Goal: Find specific page/section: Find specific page/section

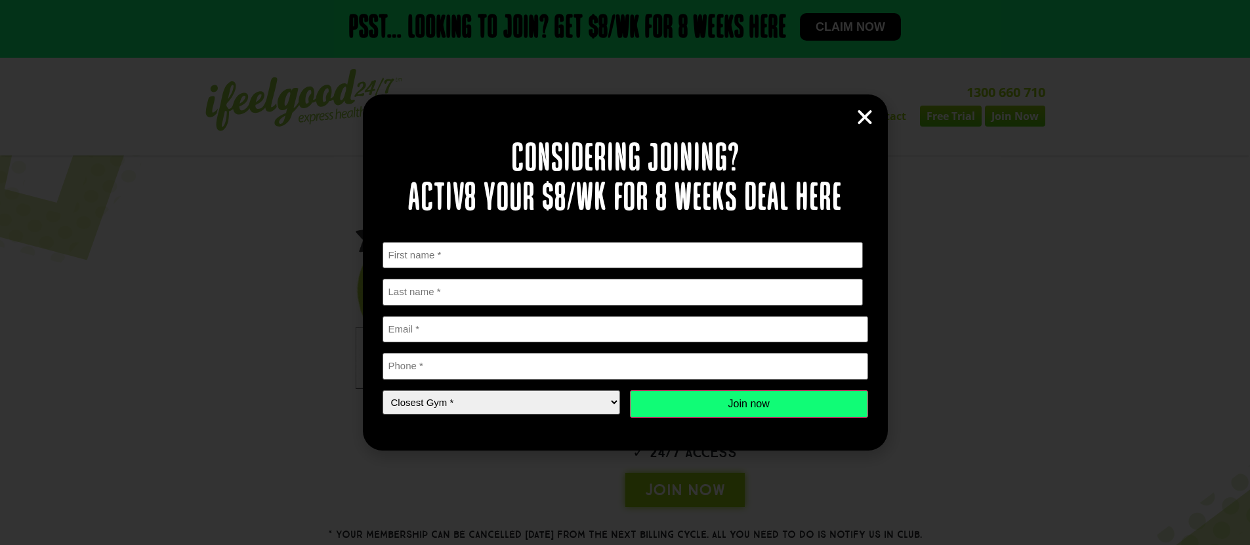
click at [856, 117] on icon "Close" at bounding box center [865, 118] width 20 height 20
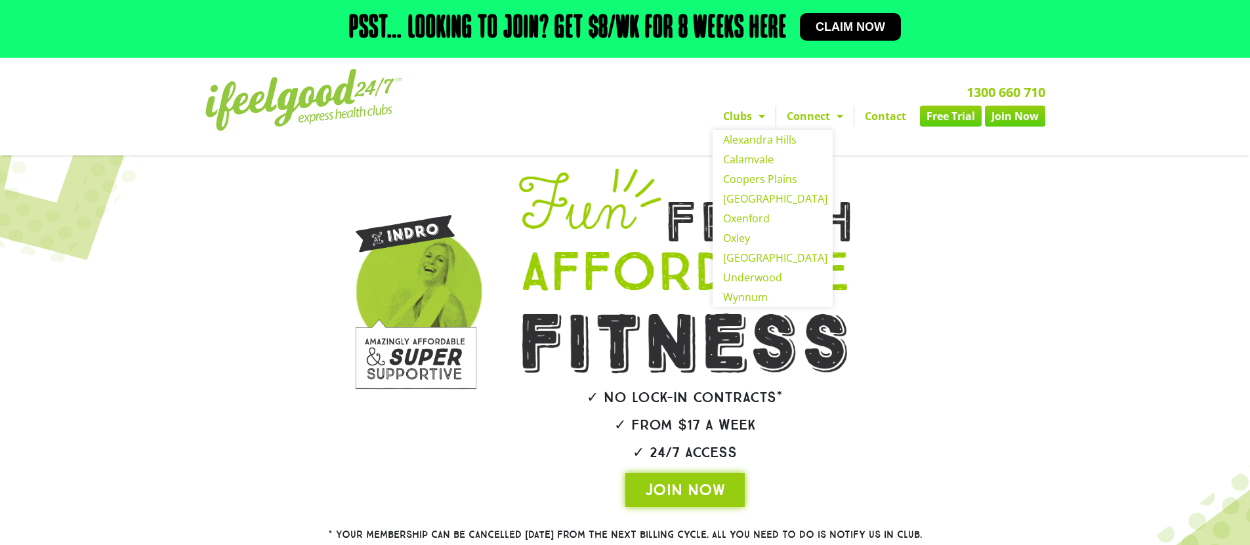
click at [761, 123] on span "Menu" at bounding box center [758, 116] width 13 height 24
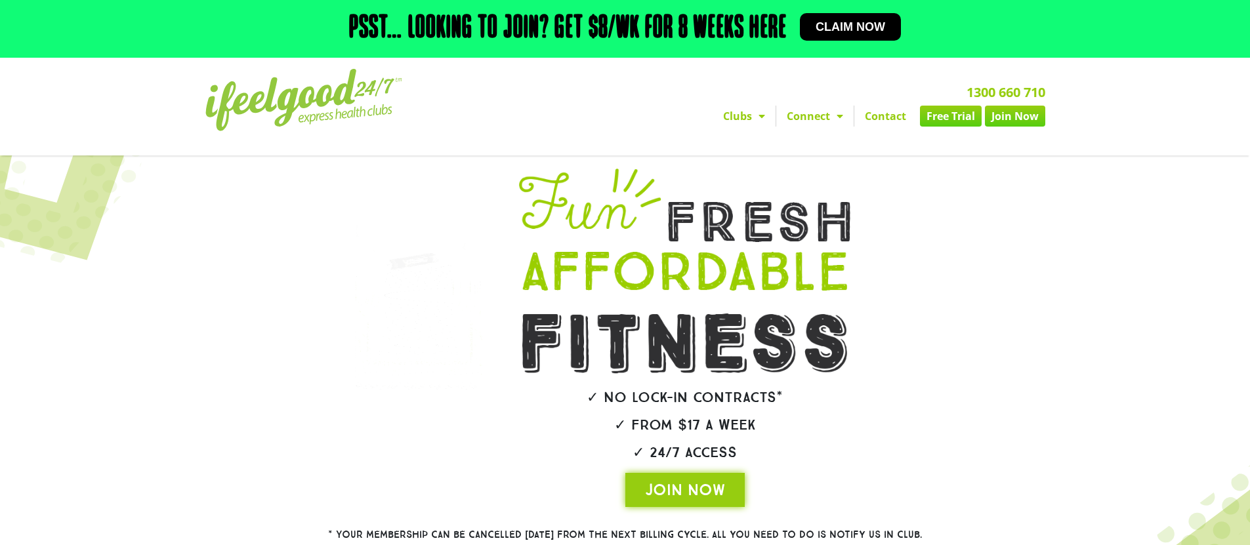
click at [738, 114] on link "Clubs" at bounding box center [744, 116] width 63 height 21
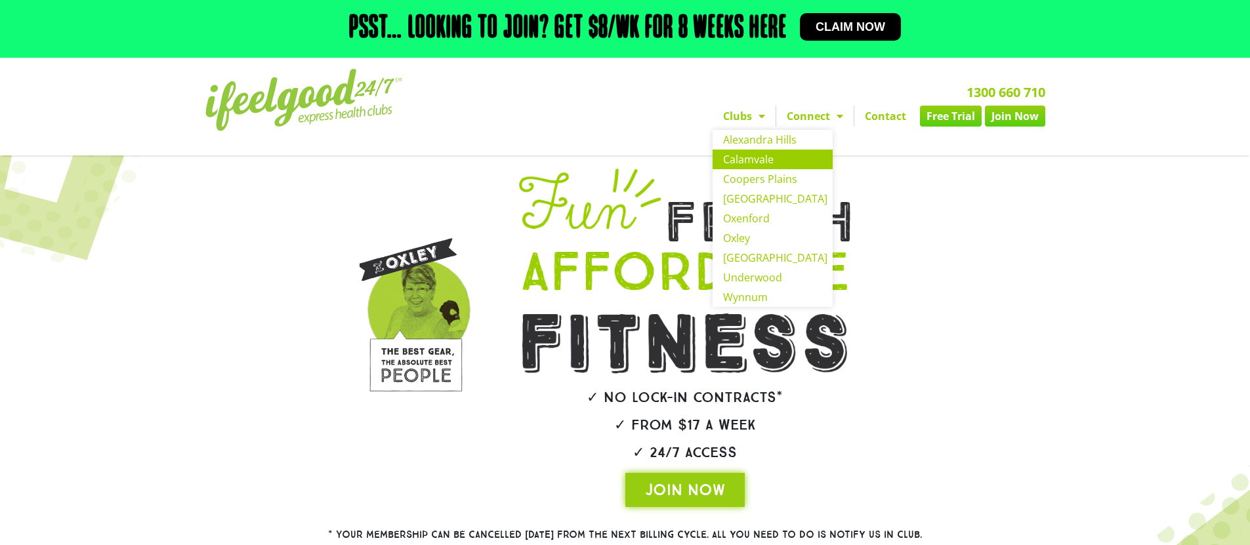
click at [740, 163] on link "Calamvale" at bounding box center [773, 160] width 120 height 20
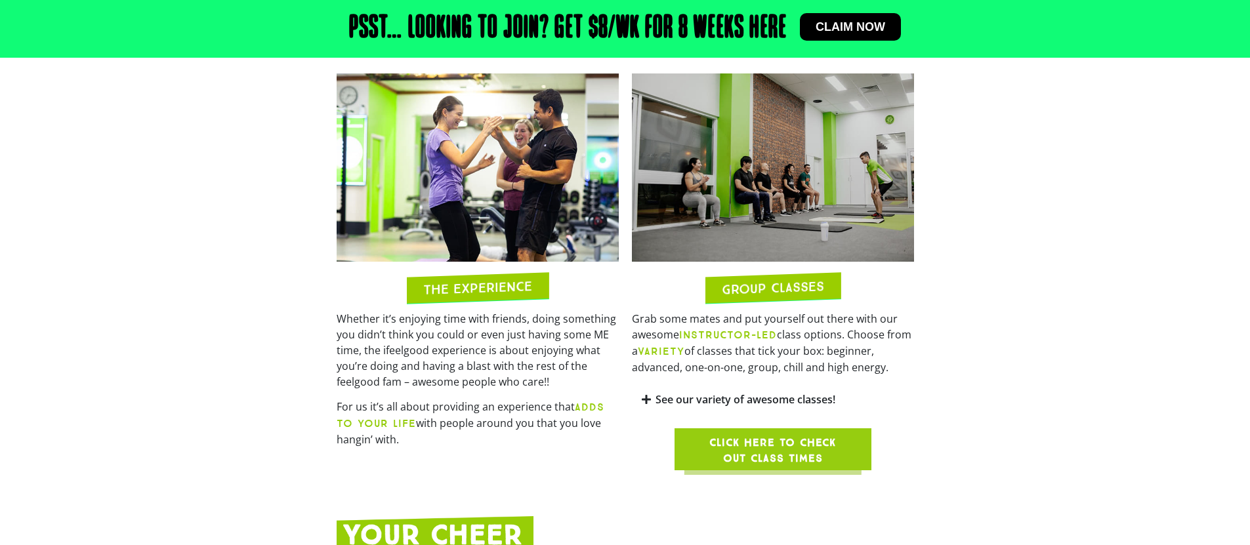
scroll to position [1103, 0]
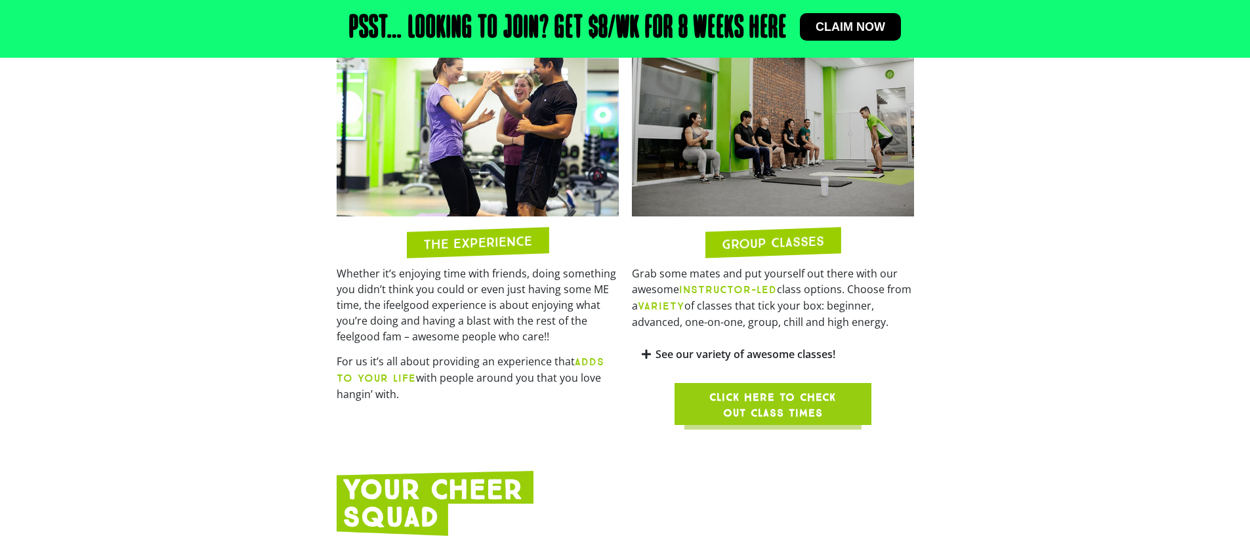
click at [829, 390] on span "Click here to check out class times" at bounding box center [773, 405] width 134 height 31
